Goal: Task Accomplishment & Management: Use online tool/utility

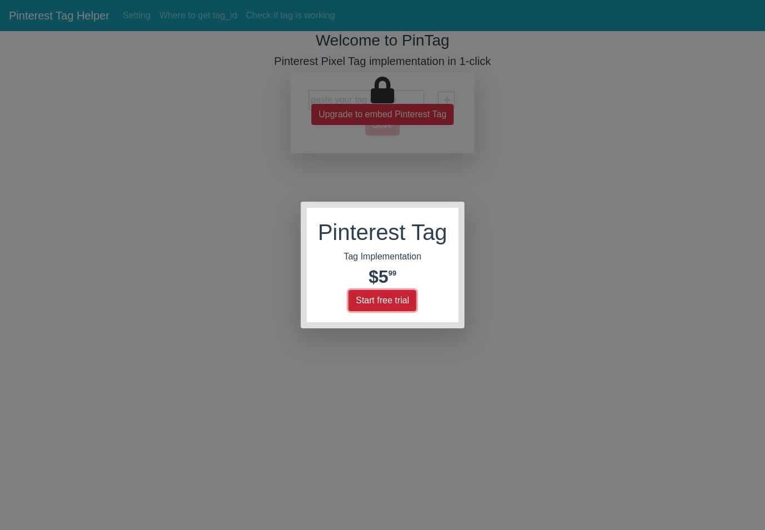
click at [400, 299] on button "Start free trial" at bounding box center [383, 300] width 68 height 21
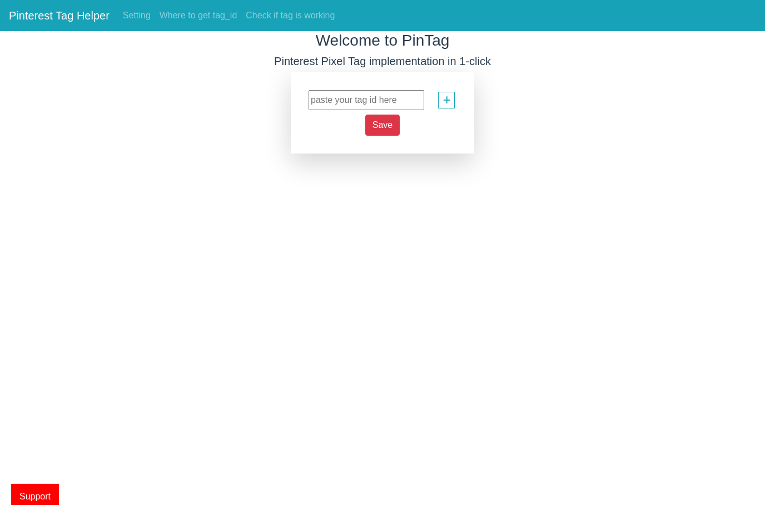
click at [352, 153] on html "Pinterest Tag Helper Setting Where to get tag_id Check if tag is working Welcom…" at bounding box center [382, 76] width 765 height 153
click at [391, 102] on input "text" at bounding box center [367, 100] width 116 height 20
paste input "549769500074"
type input "549769500074"
click at [385, 126] on span "Save" at bounding box center [382, 124] width 20 height 9
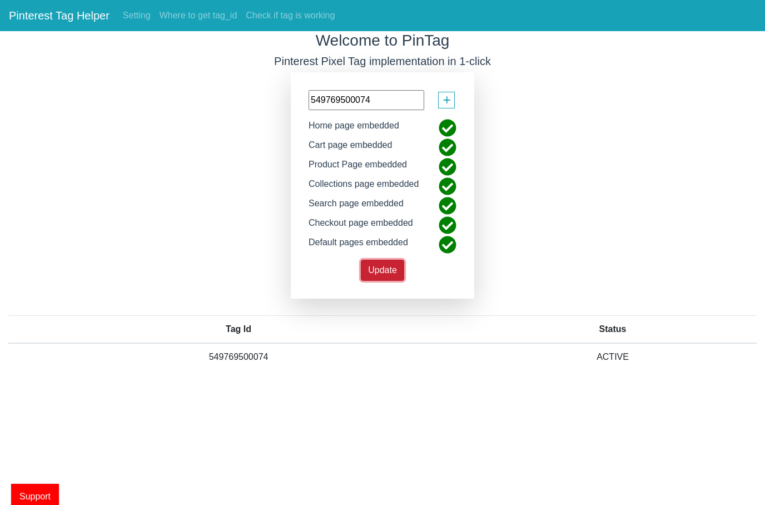
click at [379, 271] on span "Update" at bounding box center [382, 269] width 29 height 9
click at [193, 247] on div "Welcome to PinTag Pinterest Pixel Tag implementation in 1-click 549769500074 + …" at bounding box center [382, 209] width 765 height 356
